Goal: Transaction & Acquisition: Purchase product/service

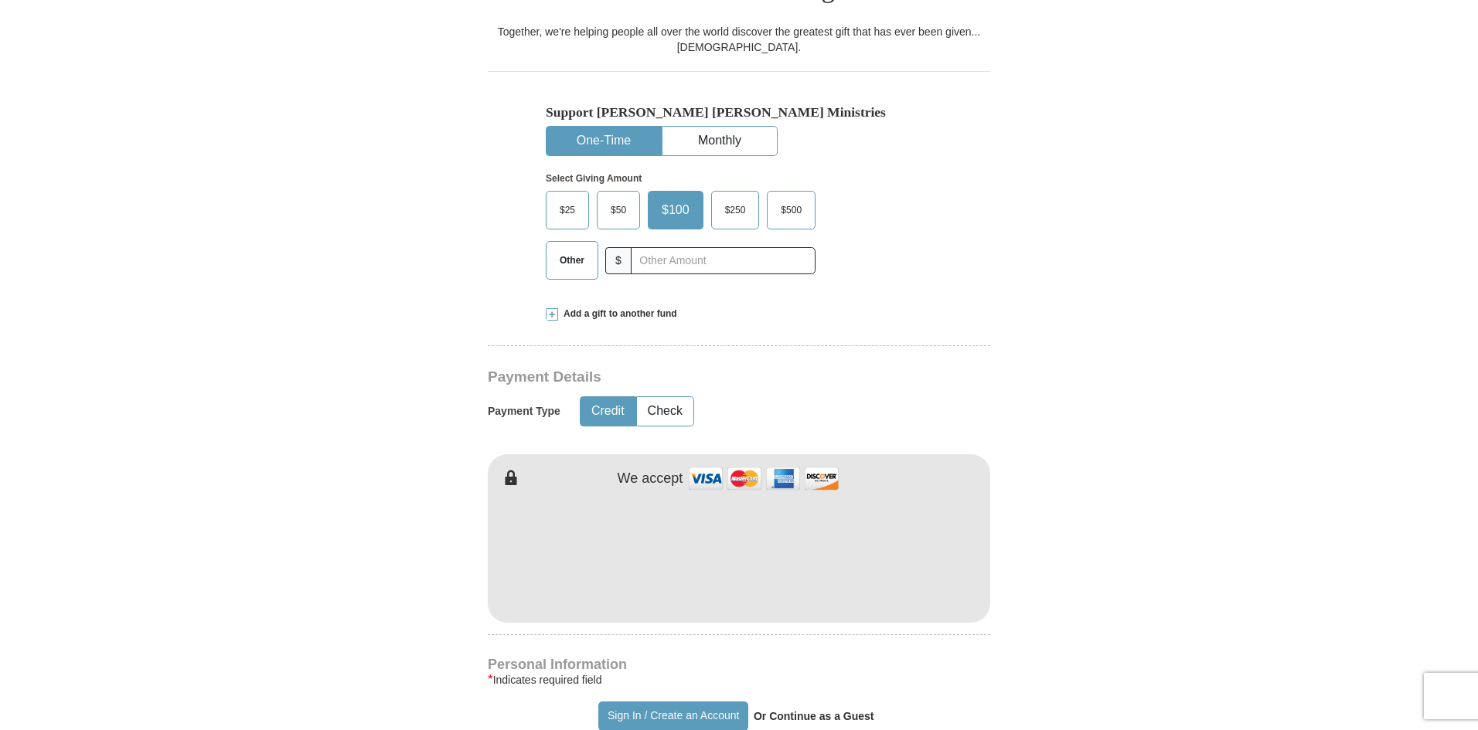
scroll to position [464, 0]
click at [642, 247] on input "text" at bounding box center [723, 260] width 172 height 27
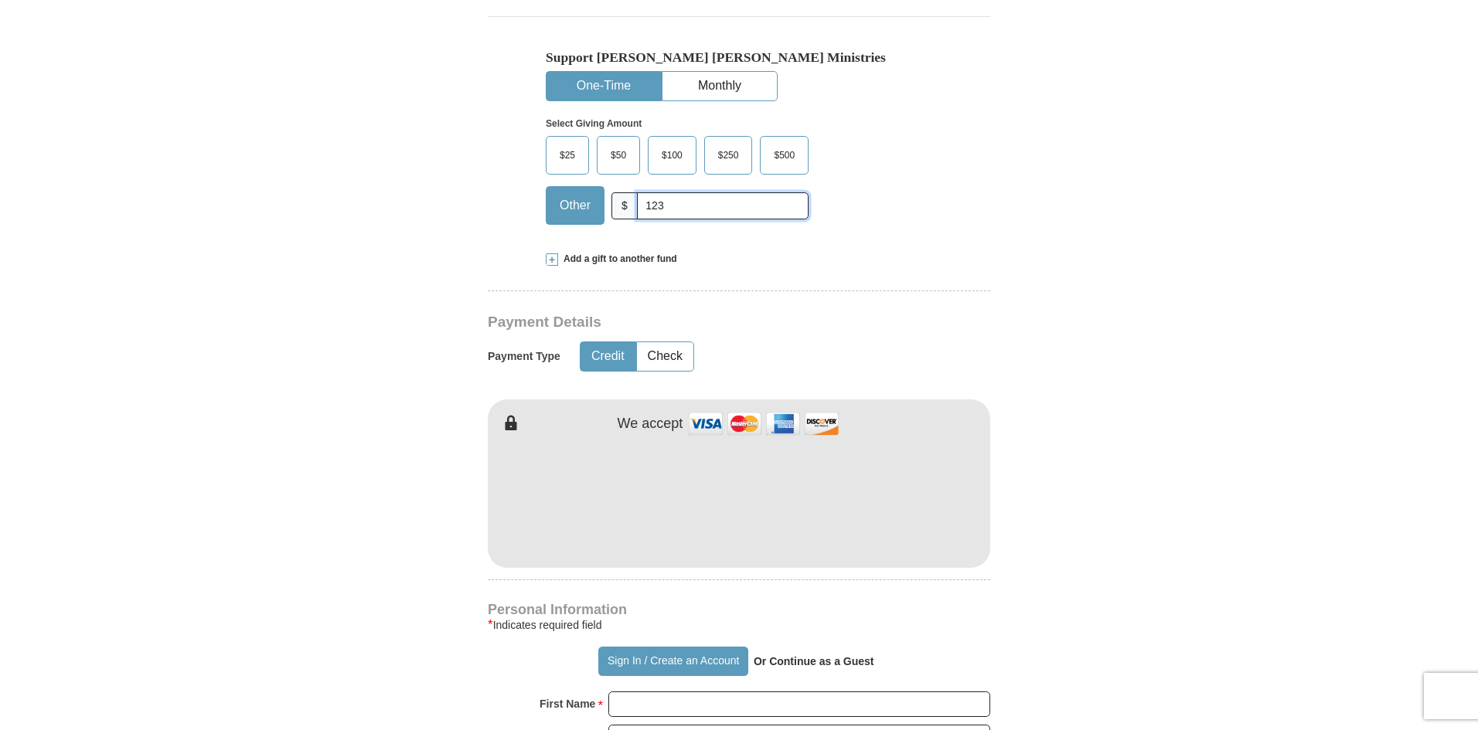
scroll to position [618, 0]
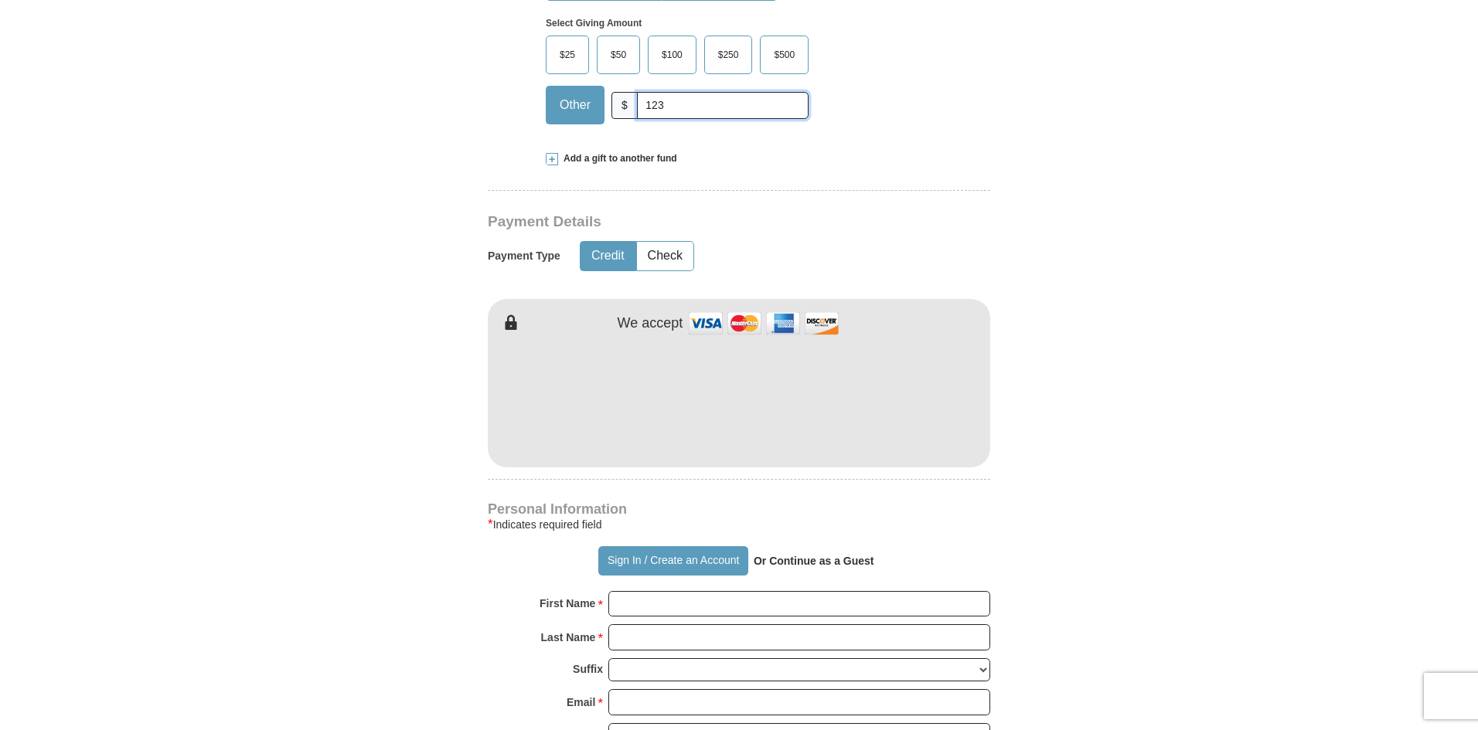
type input "123"
type input "[PERSON_NAME]"
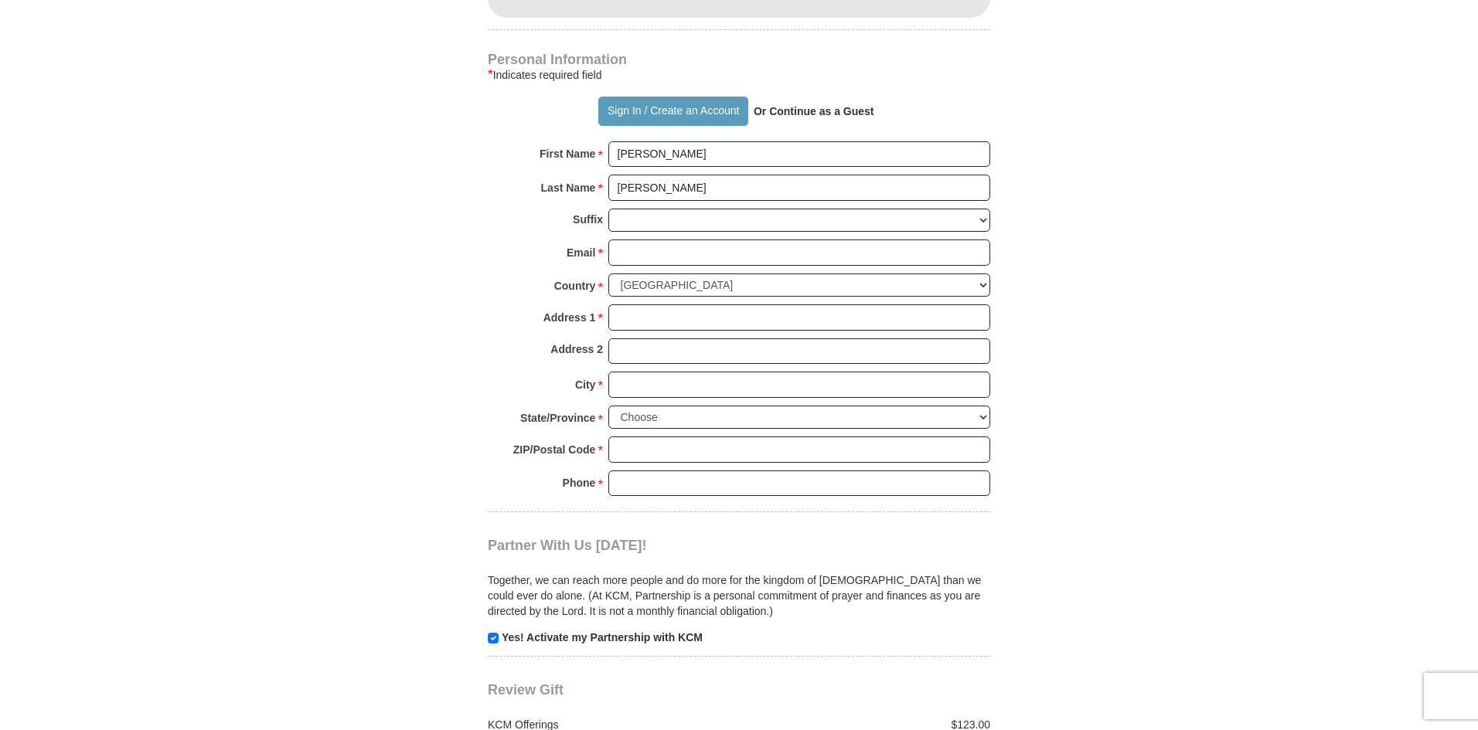
scroll to position [1082, 0]
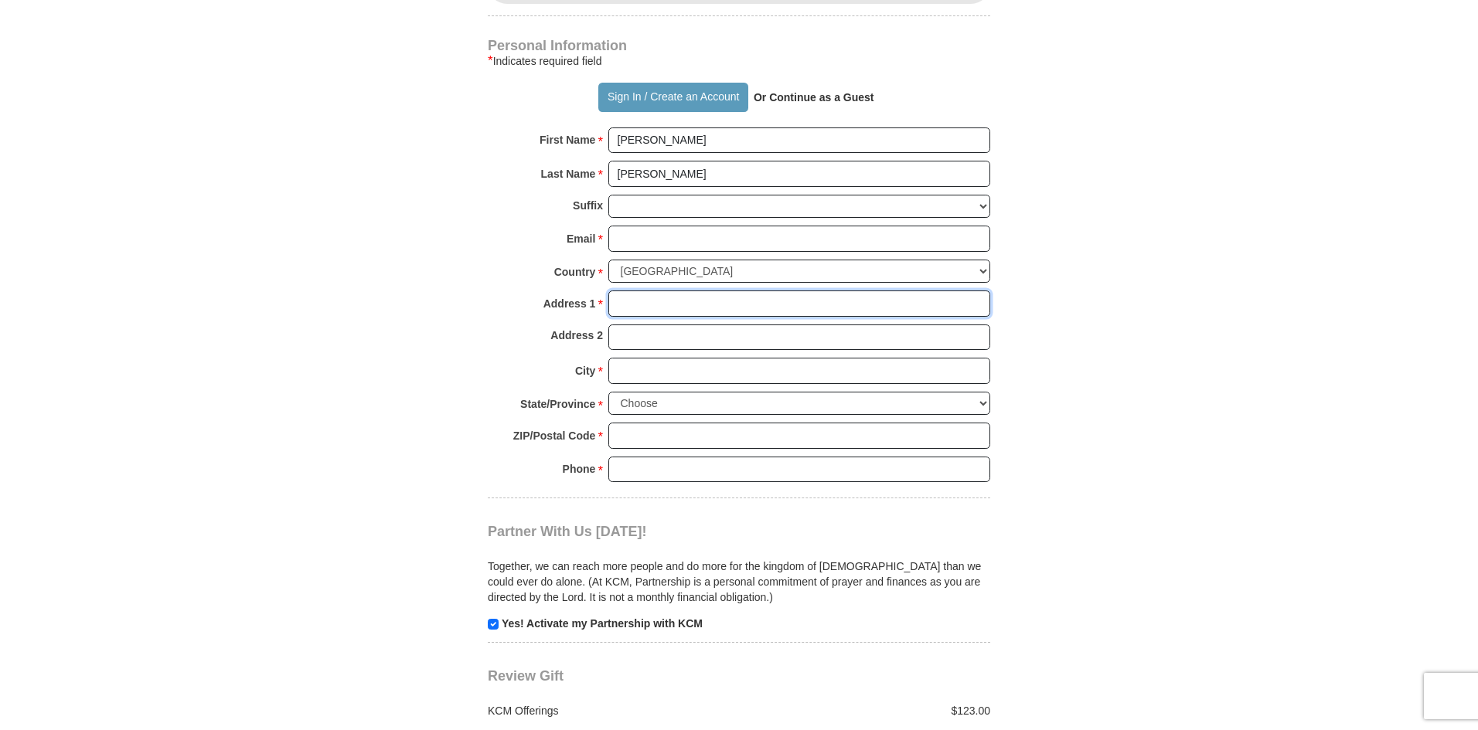
click at [624, 291] on input "Address 1 *" at bounding box center [799, 304] width 382 height 26
type input "[STREET_ADDRESS]"
type input "[EMAIL_ADDRESS][PERSON_NAME][DOMAIN_NAME]"
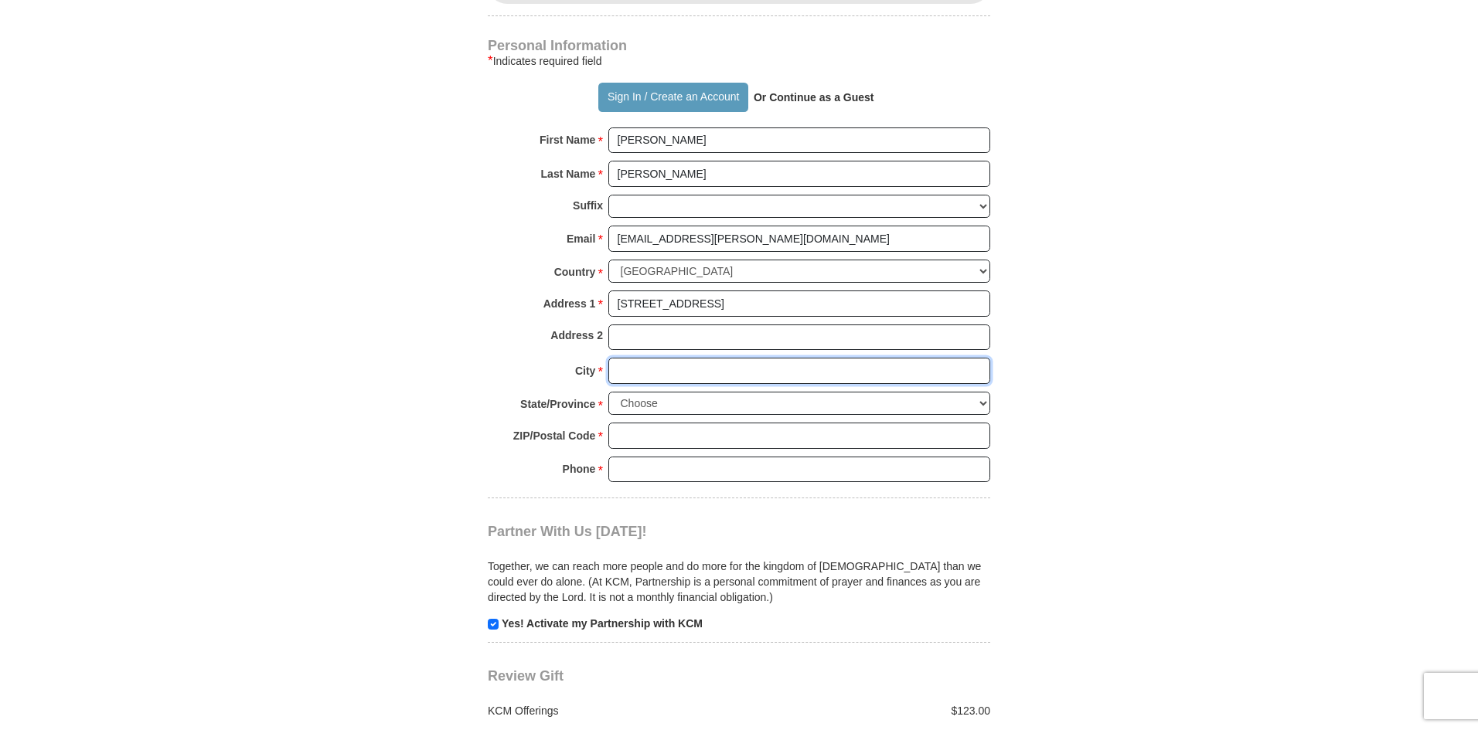
type input "Austin"
select select "[GEOGRAPHIC_DATA]"
type input "78735"
type input "5122938160"
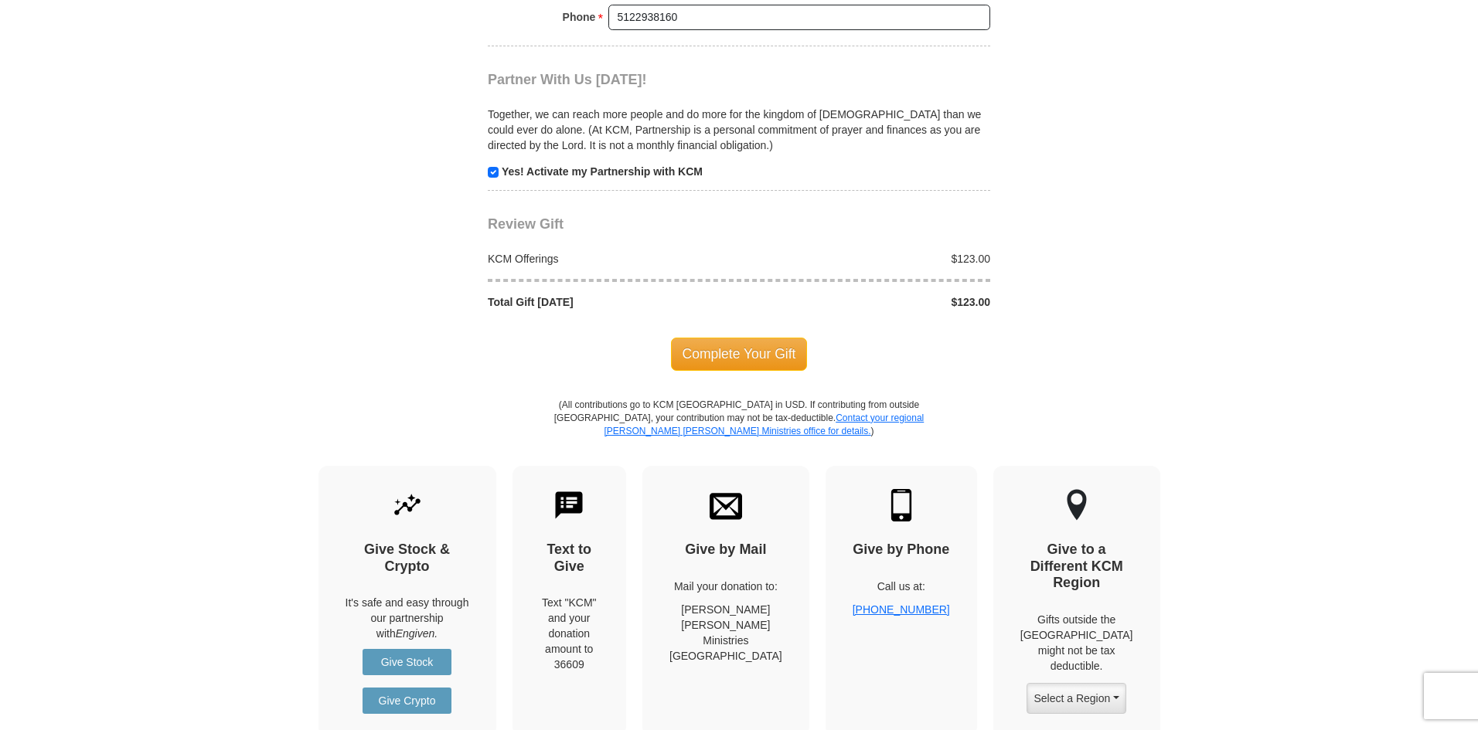
scroll to position [1546, 0]
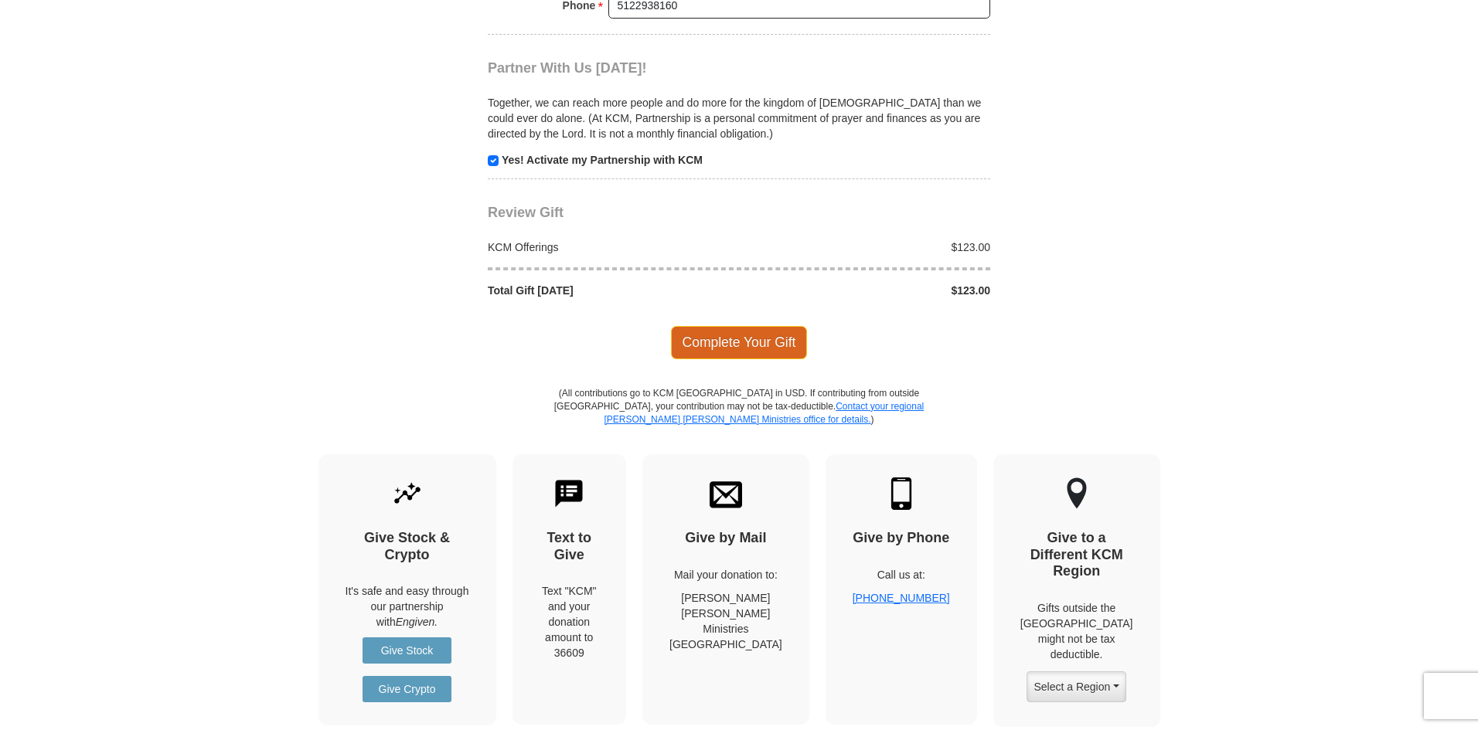
click at [703, 326] on span "Complete Your Gift" at bounding box center [739, 342] width 137 height 32
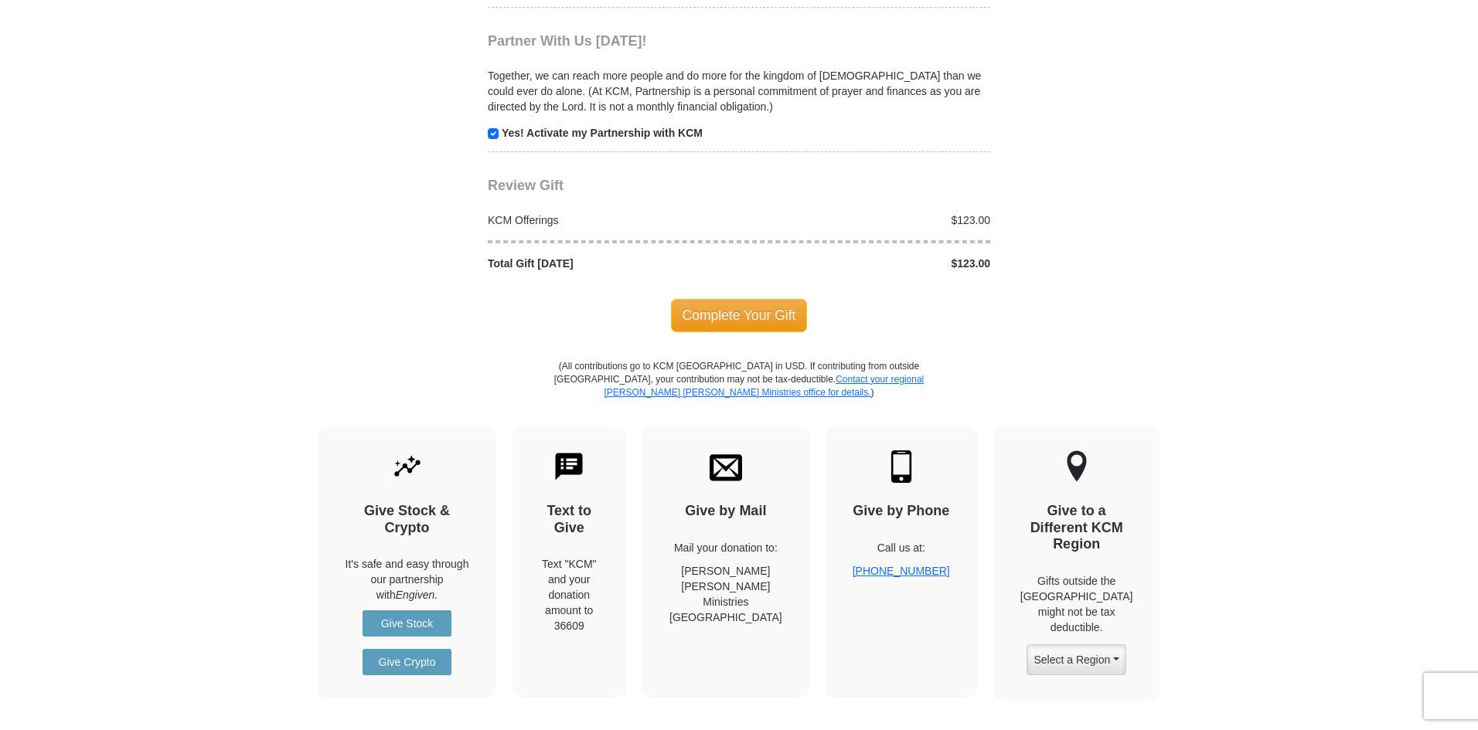
scroll to position [1712, 0]
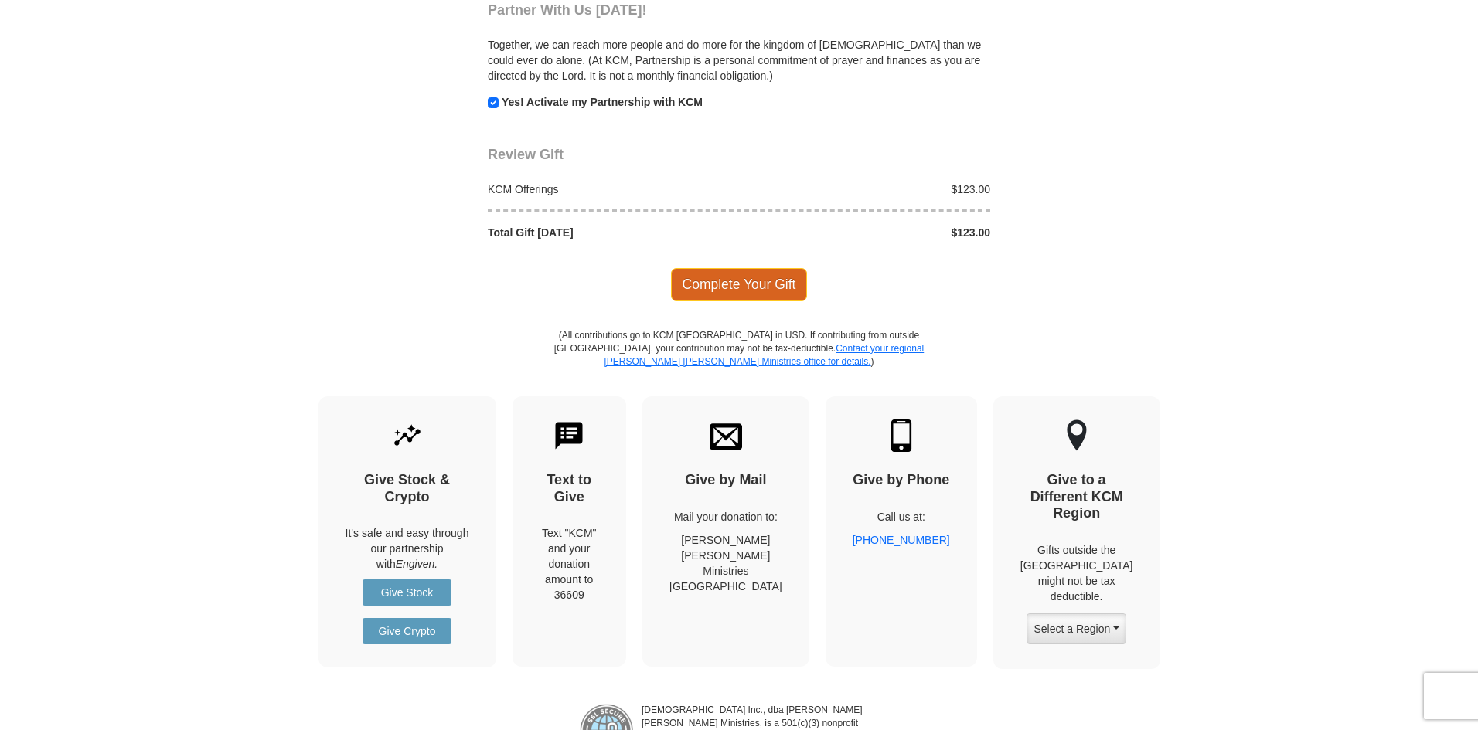
click at [734, 268] on span "Complete Your Gift" at bounding box center [739, 284] width 137 height 32
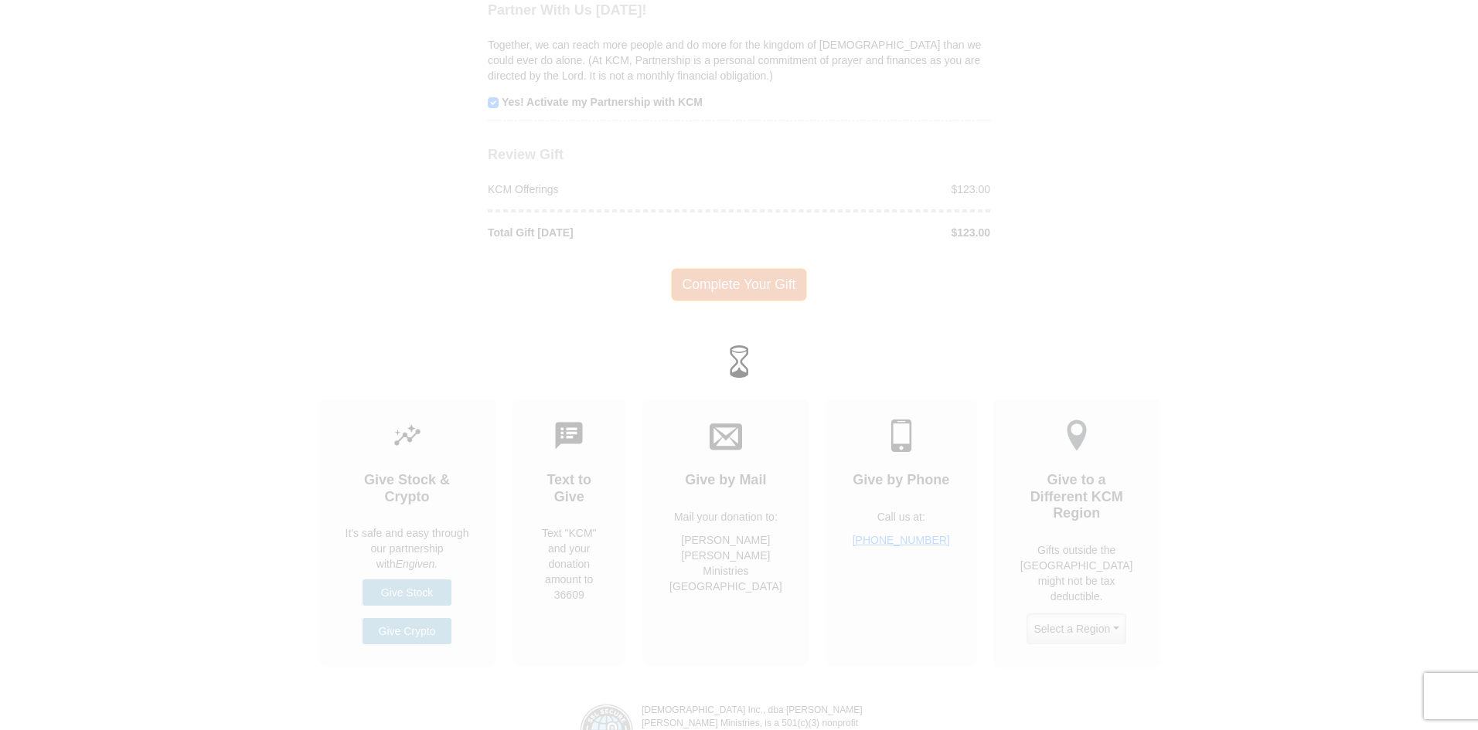
scroll to position [1604, 0]
